Goal: Task Accomplishment & Management: Use online tool/utility

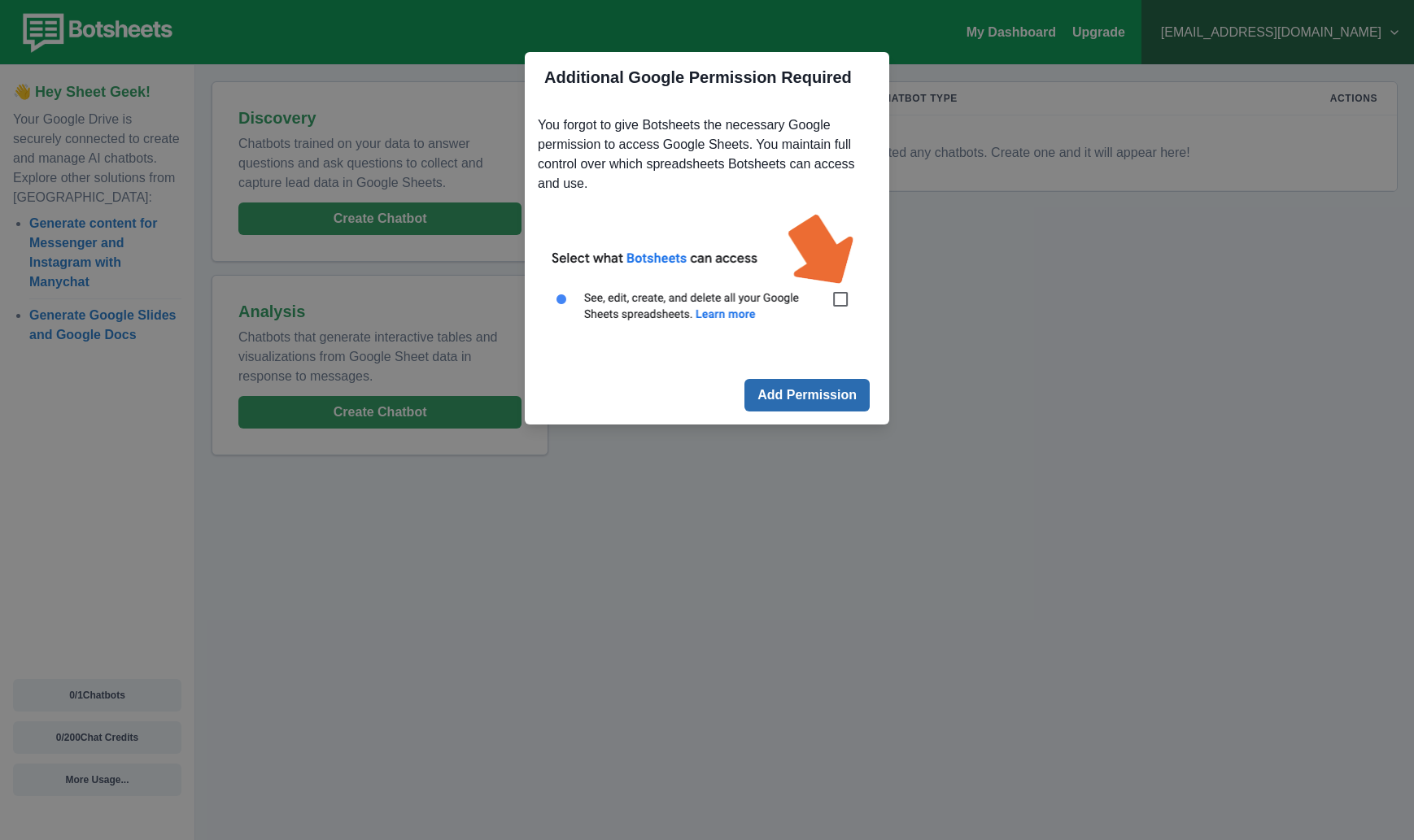
click at [810, 393] on button "Add Permission" at bounding box center [807, 395] width 125 height 33
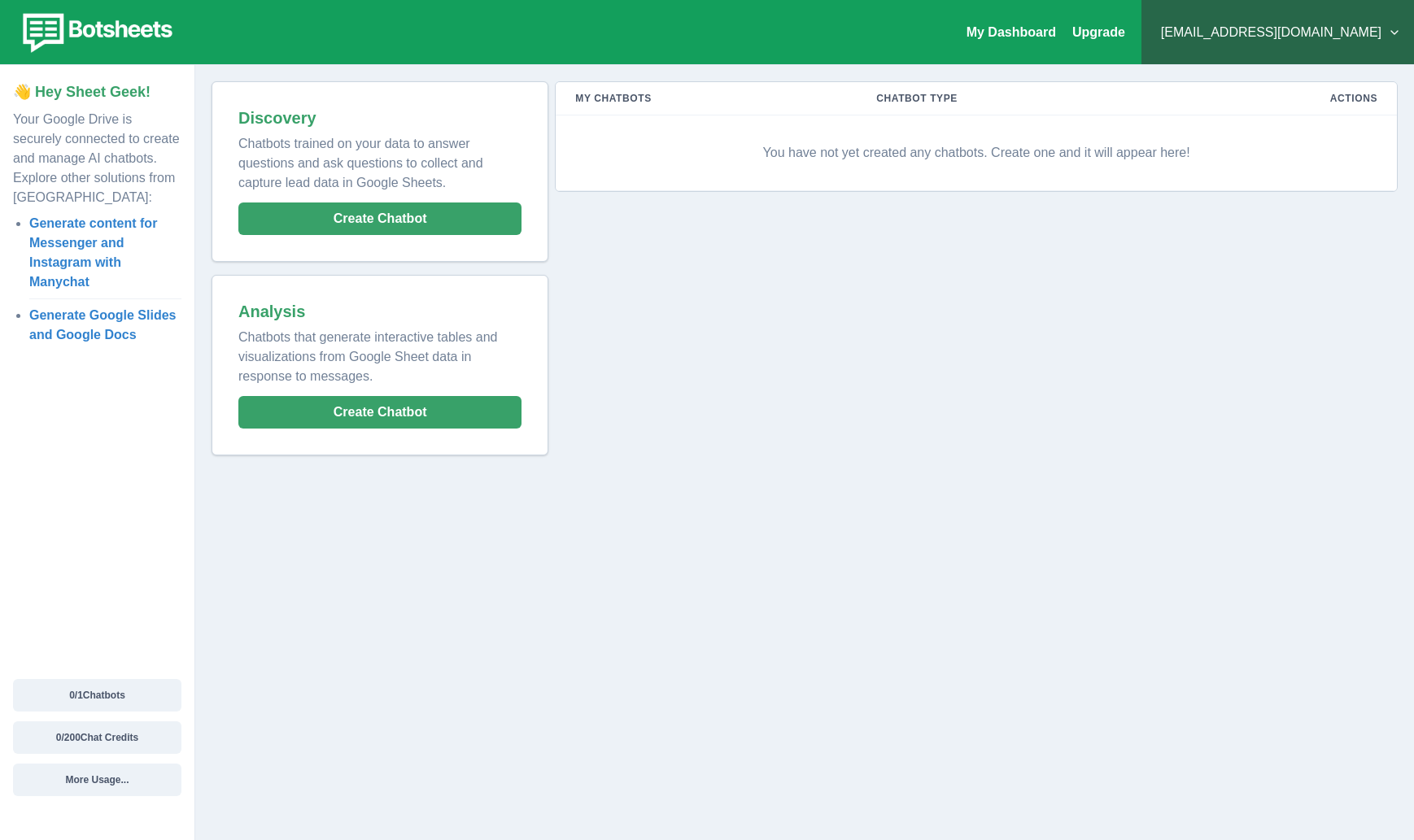
click at [424, 116] on h2 "Discovery" at bounding box center [380, 118] width 283 height 20
click at [426, 214] on button "Create Chatbot" at bounding box center [380, 219] width 283 height 33
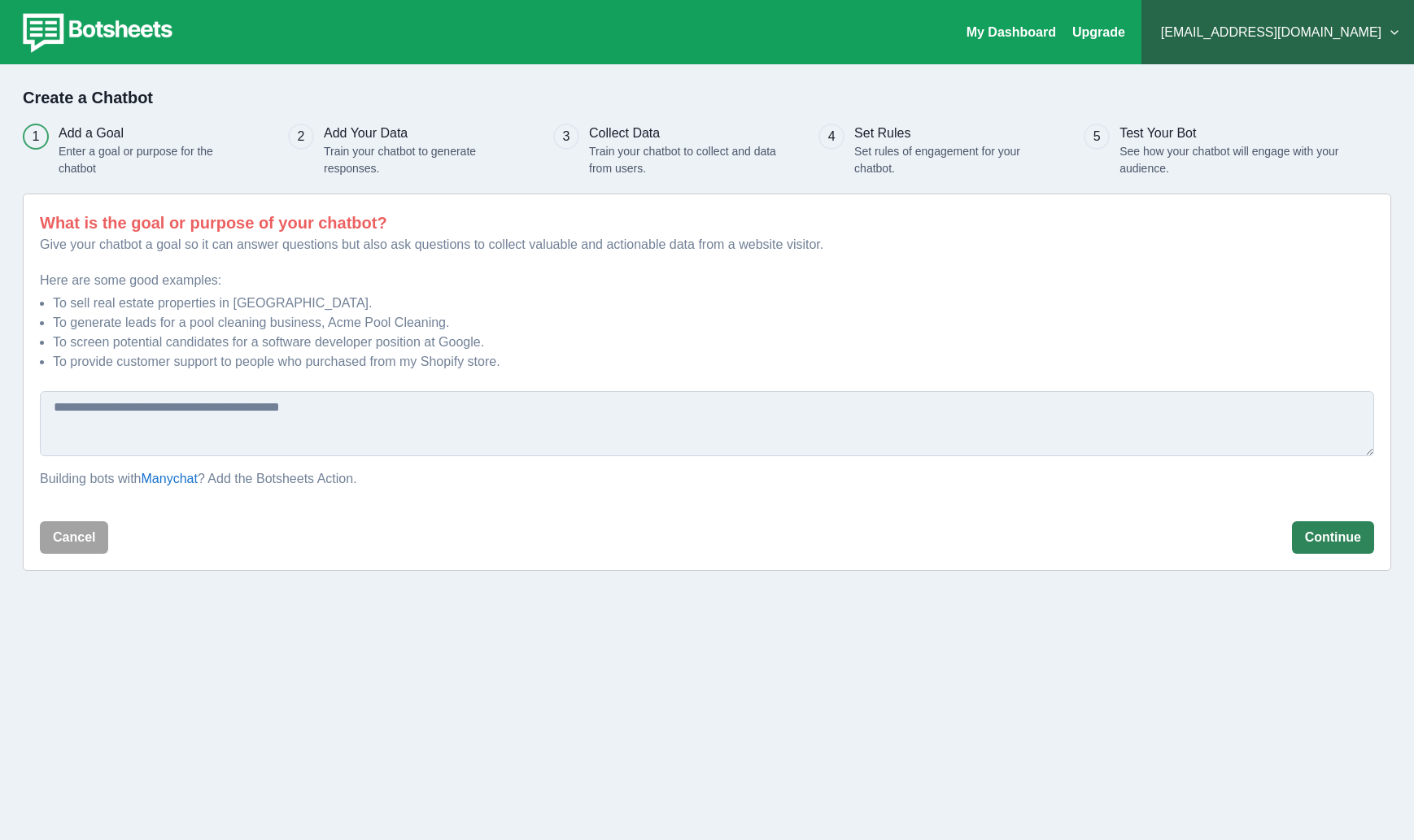
click at [1350, 553] on button "Continue" at bounding box center [1333, 538] width 82 height 33
click at [69, 540] on button "Cancel" at bounding box center [74, 538] width 68 height 33
